Goal: Transaction & Acquisition: Book appointment/travel/reservation

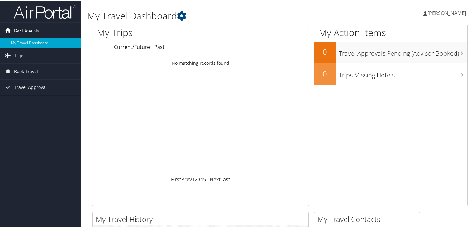
click at [30, 28] on span "Dashboards" at bounding box center [26, 30] width 25 height 16
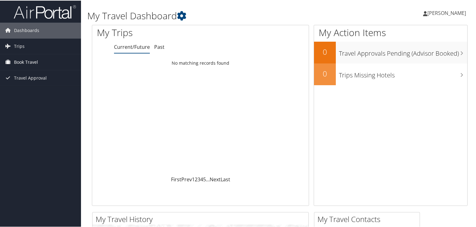
click at [18, 61] on span "Book Travel" at bounding box center [26, 62] width 24 height 16
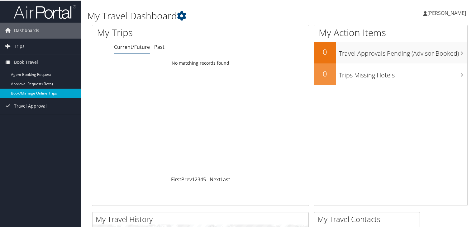
click at [34, 95] on link "Book/Manage Online Trips" at bounding box center [40, 92] width 81 height 9
